Goal: Find specific page/section: Find specific page/section

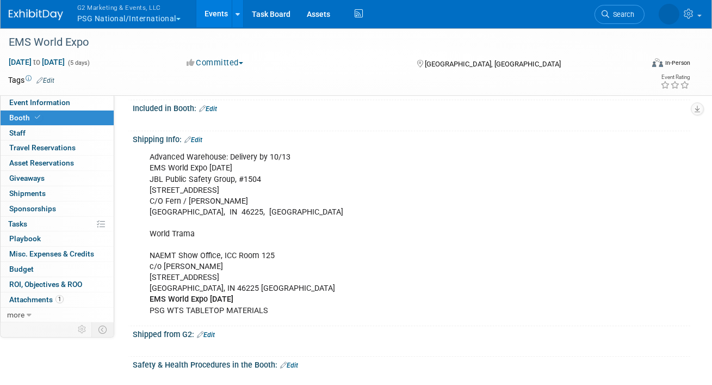
click at [131, 16] on button "G2 Marketing & Events, LLC PSG National/International" at bounding box center [135, 14] width 118 height 28
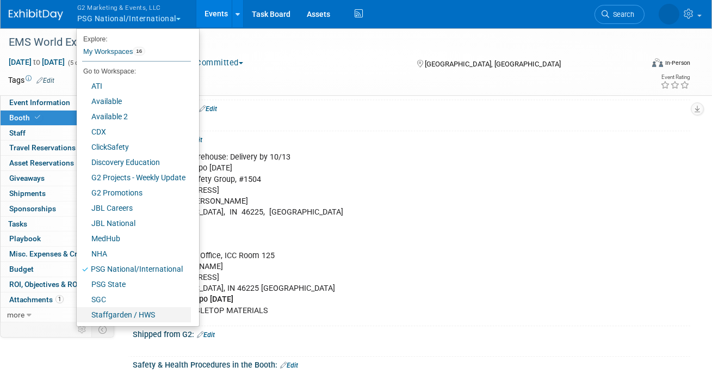
click at [113, 318] on link "Staffgarden / HWS" at bounding box center [134, 314] width 114 height 15
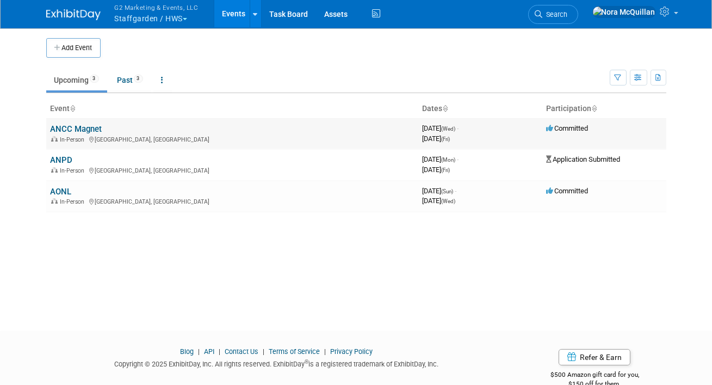
click at [71, 130] on link "ANCC Magnet" at bounding box center [77, 129] width 52 height 10
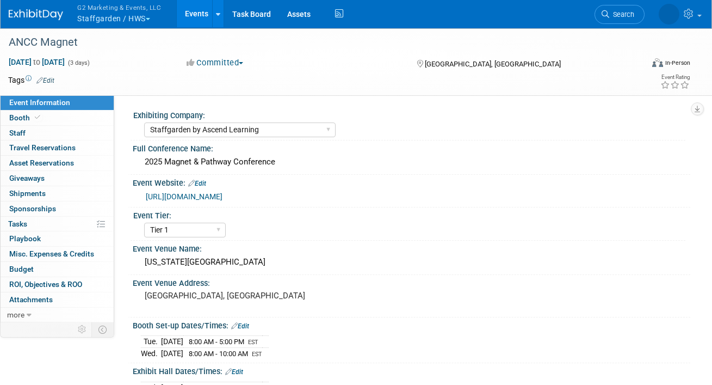
select select "Staffgarden by Ascend Learning"
select select "Tier 1"
select select "No"
click at [31, 119] on span "Booth" at bounding box center [25, 117] width 33 height 9
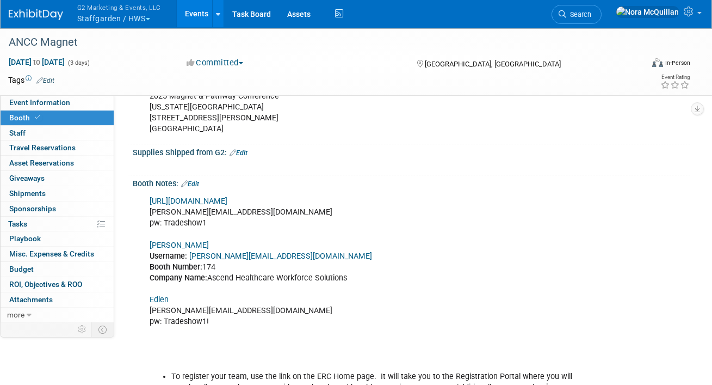
scroll to position [413, 0]
click at [164, 242] on link "Shepard" at bounding box center [179, 244] width 59 height 9
click at [51, 104] on span "Event Information" at bounding box center [39, 102] width 61 height 9
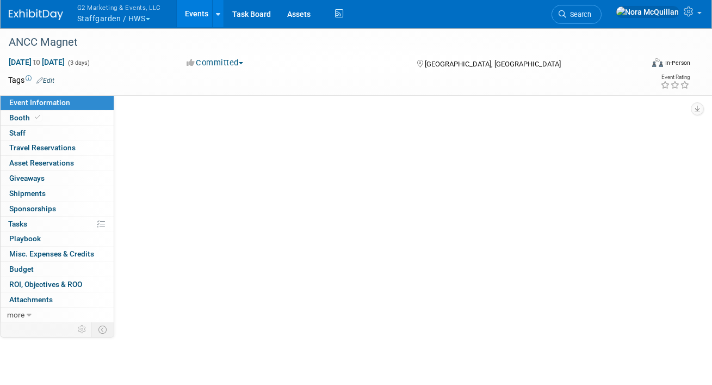
scroll to position [0, 0]
select select "Staffgarden by Ascend Learning"
select select "Tier 1"
select select "No"
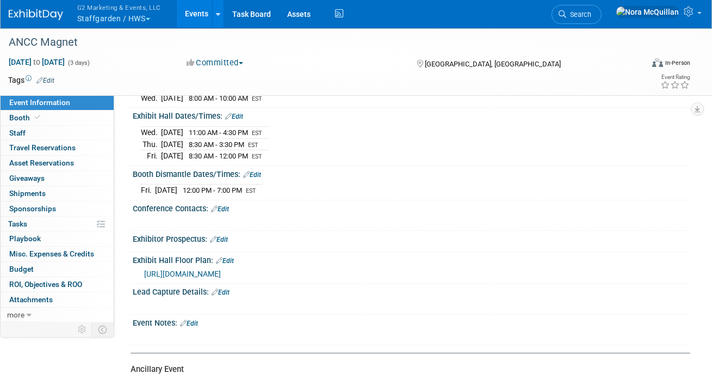
scroll to position [267, 0]
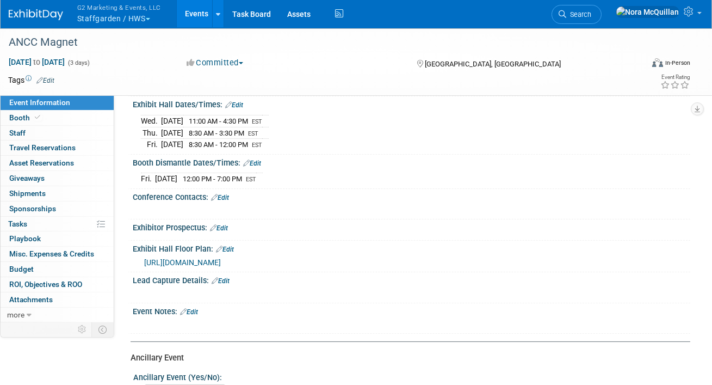
click at [180, 261] on span "https://ancc25.mapyourshow.com/8_0/floorplan/" at bounding box center [182, 262] width 77 height 9
click at [96, 16] on button "G2 Marketing & Events, LLC Staffgarden / HWS" at bounding box center [125, 14] width 98 height 28
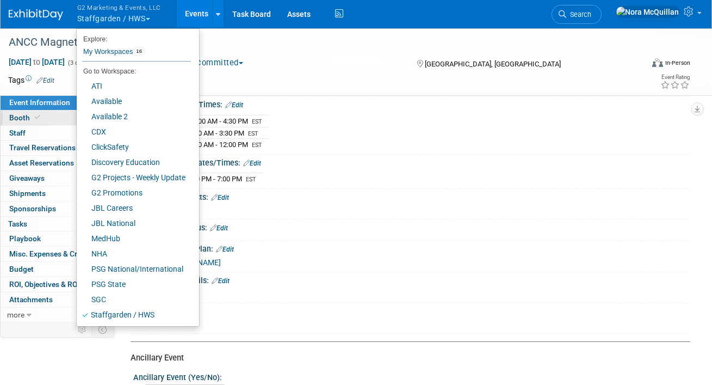
click at [60, 112] on link "Booth" at bounding box center [57, 117] width 113 height 15
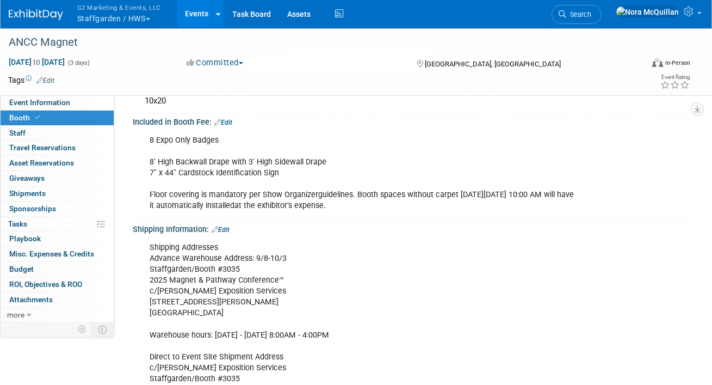
scroll to position [118, 0]
